Goal: Find specific page/section: Find specific page/section

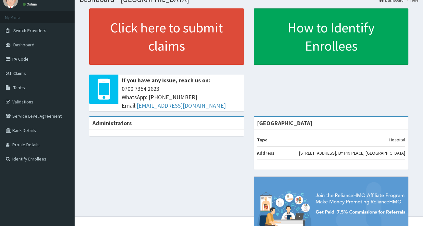
scroll to position [74, 0]
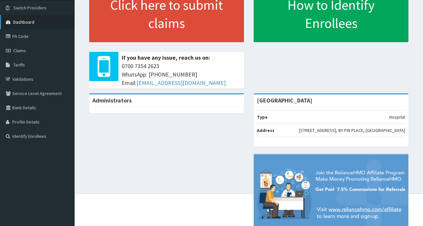
scroll to position [42, 0]
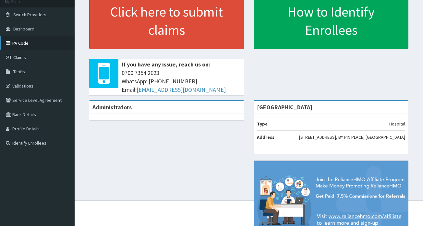
click at [25, 43] on link "PA Code" at bounding box center [37, 43] width 75 height 14
